Goal: Task Accomplishment & Management: Manage account settings

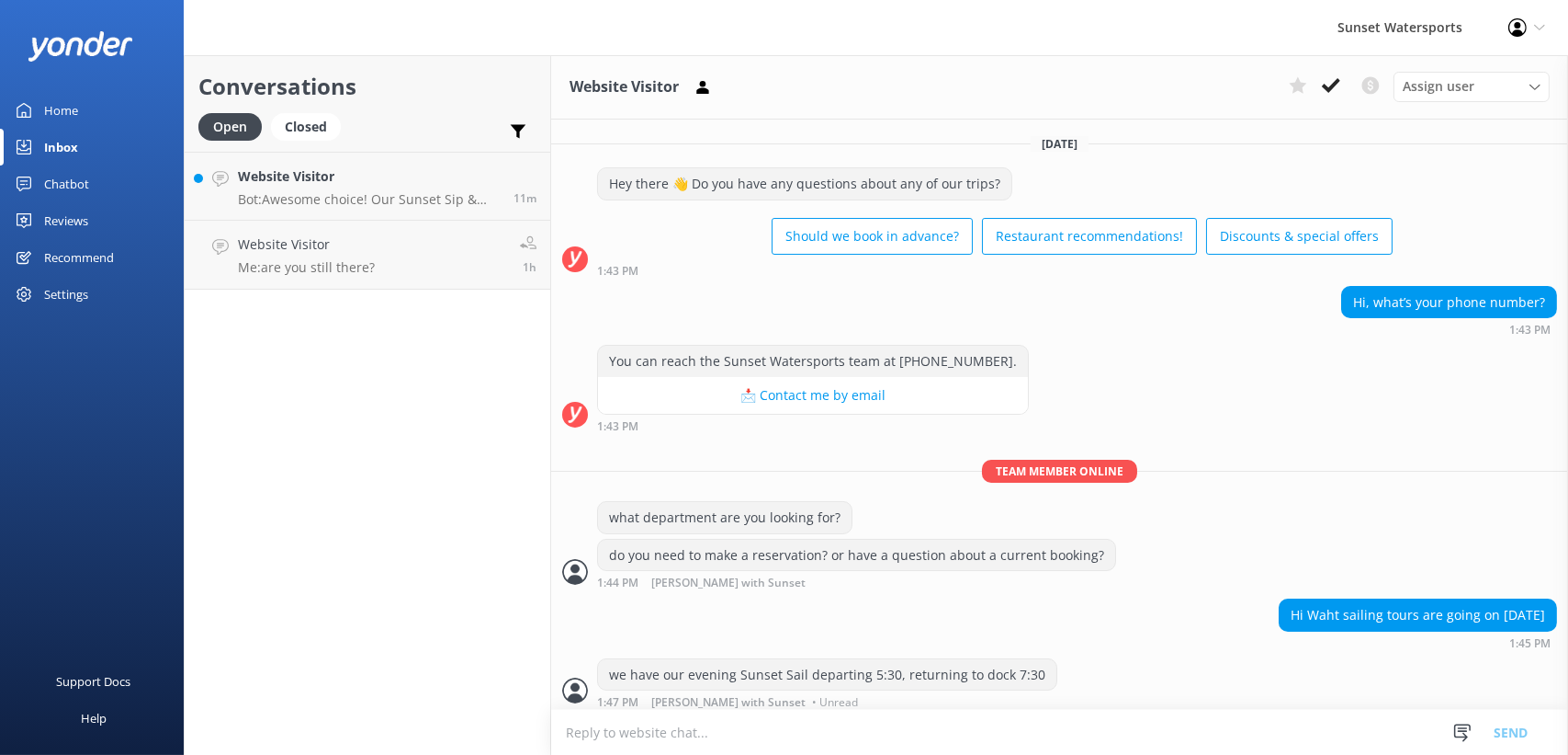
scroll to position [296, 0]
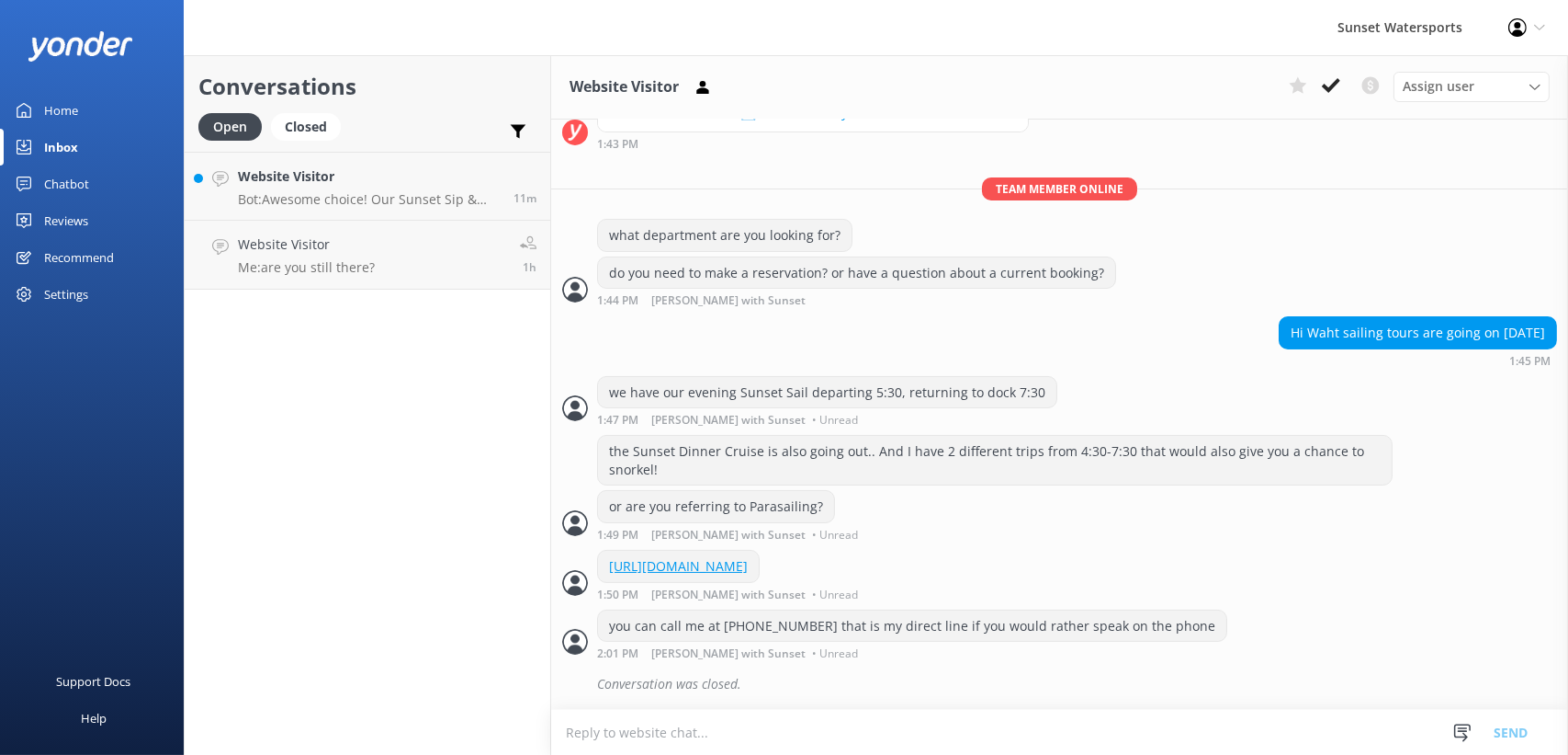
click at [66, 111] on div "Home" at bounding box center [61, 110] width 34 height 37
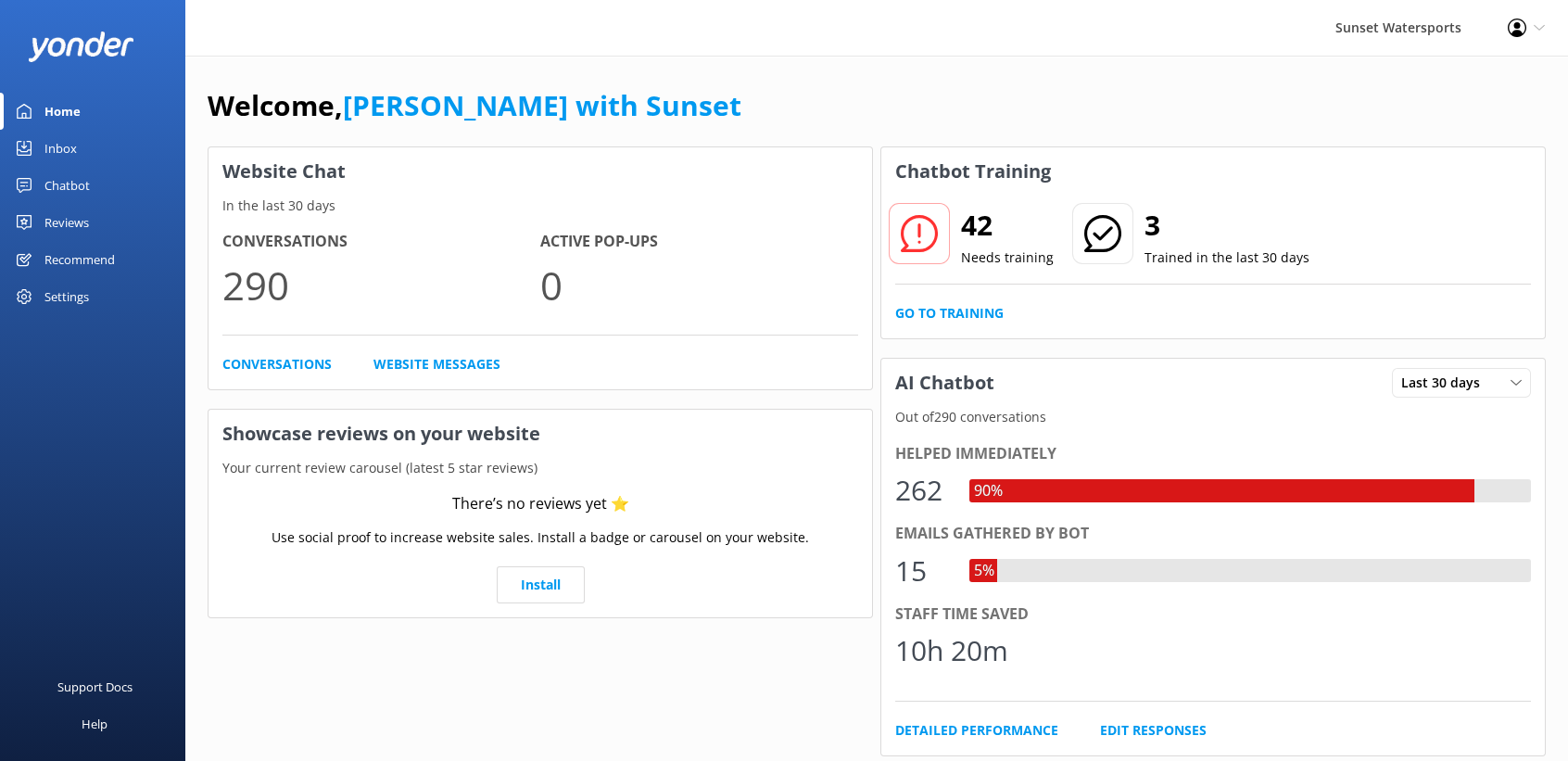
click at [101, 148] on link "Inbox" at bounding box center [92, 148] width 185 height 37
